Goal: Purchase product/service

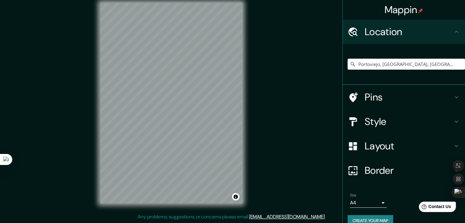
drag, startPoint x: 418, startPoint y: 65, endPoint x: 346, endPoint y: 66, distance: 71.6
click at [348, 66] on div "Portoviejo, [GEOGRAPHIC_DATA], [GEOGRAPHIC_DATA]" at bounding box center [406, 64] width 117 height 11
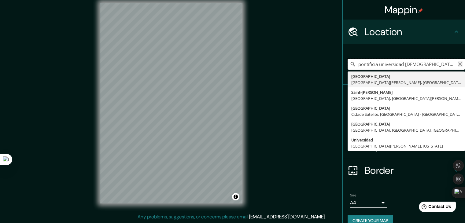
type input "pontificia universidad [DEMOGRAPHIC_DATA] sede manta"
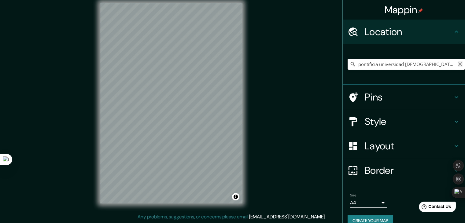
click at [458, 65] on icon "Clear" at bounding box center [460, 64] width 5 height 5
click at [417, 64] on input "Pick your city or area" at bounding box center [406, 64] width 117 height 11
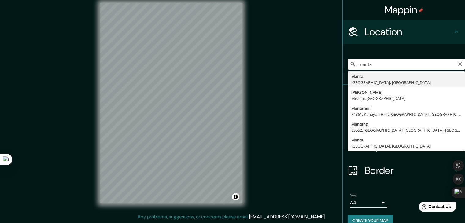
type input "Manta, [GEOGRAPHIC_DATA], [GEOGRAPHIC_DATA]"
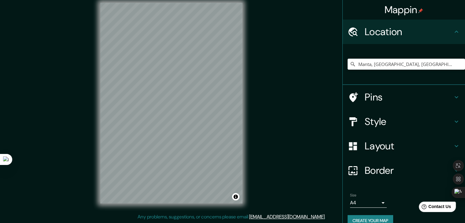
click at [399, 124] on h4 "Style" at bounding box center [409, 122] width 88 height 12
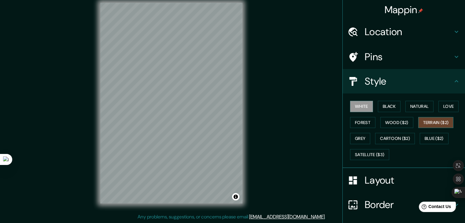
click at [432, 124] on button "Terrain ($2)" at bounding box center [436, 122] width 35 height 11
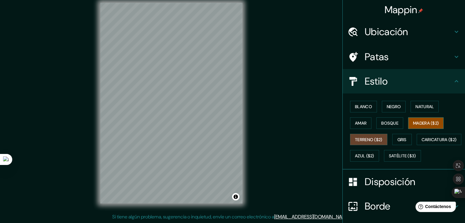
click at [431, 123] on font "Madera ($2)" at bounding box center [426, 124] width 26 height 6
click at [268, 94] on div "Mappin Ubicación Manta, [GEOGRAPHIC_DATA], [GEOGRAPHIC_DATA] Patas Estilo Blanc…" at bounding box center [232, 108] width 465 height 230
click at [389, 159] on font "Satélite ($3)" at bounding box center [402, 157] width 27 height 6
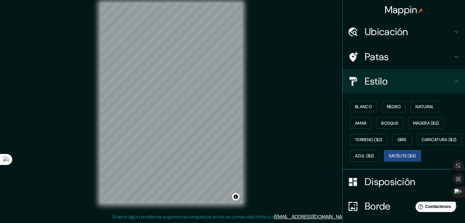
click at [246, 131] on div "© Mapbox © OpenStreetMap Improve this map © Maxar" at bounding box center [172, 103] width 162 height 221
click at [413, 125] on font "Madera ($2)" at bounding box center [426, 123] width 26 height 8
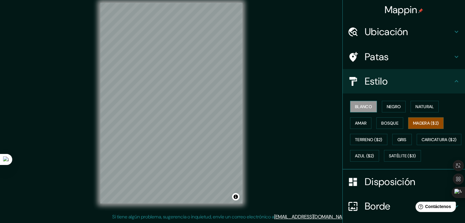
click at [363, 107] on font "Blanco" at bounding box center [363, 107] width 17 height 6
click at [387, 107] on font "Negro" at bounding box center [394, 107] width 14 height 6
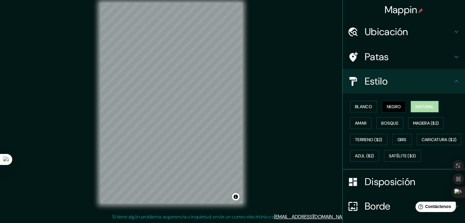
click at [416, 109] on font "Natural" at bounding box center [425, 107] width 18 height 6
click at [393, 112] on div "Blanco Negro Natural Amar Bosque Madera ($2) Terreno ($2) Gris Caricatura ($2) …" at bounding box center [406, 132] width 117 height 66
click at [393, 108] on font "Negro" at bounding box center [394, 107] width 14 height 6
click at [358, 125] on font "Amar" at bounding box center [361, 123] width 12 height 8
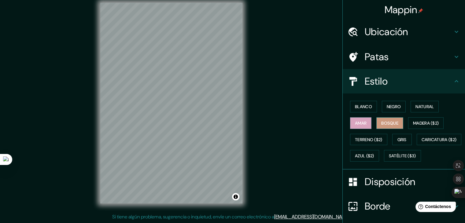
click at [383, 125] on font "Bosque" at bounding box center [390, 124] width 17 height 6
click at [403, 139] on font "Gris" at bounding box center [402, 140] width 9 height 6
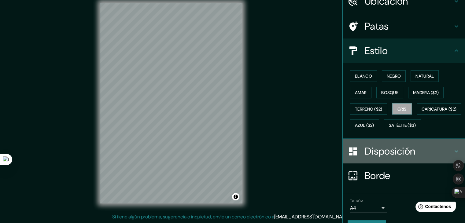
click at [399, 158] on font "Disposición" at bounding box center [390, 151] width 50 height 13
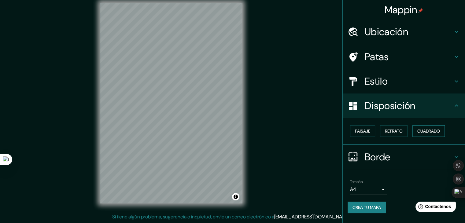
click at [438, 130] on font "Cuadrado" at bounding box center [429, 131] width 23 height 6
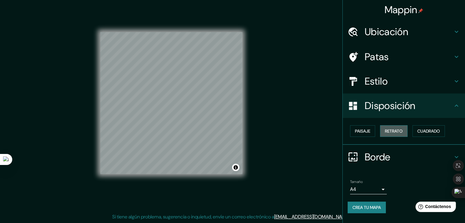
click at [402, 129] on font "Retrato" at bounding box center [394, 131] width 18 height 6
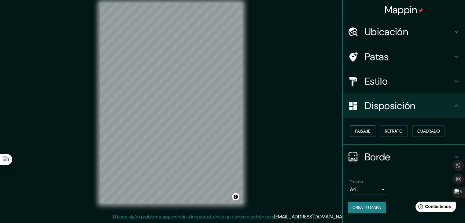
click at [365, 127] on font "Paisaje" at bounding box center [362, 131] width 15 height 8
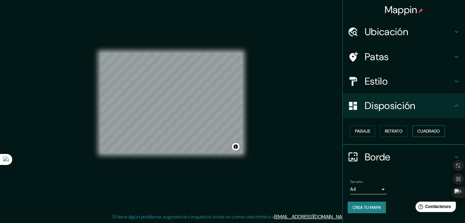
click at [445, 132] on button "Cuadrado" at bounding box center [429, 131] width 32 height 12
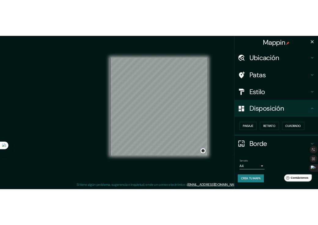
scroll to position [7, 0]
